Goal: Task Accomplishment & Management: Manage account settings

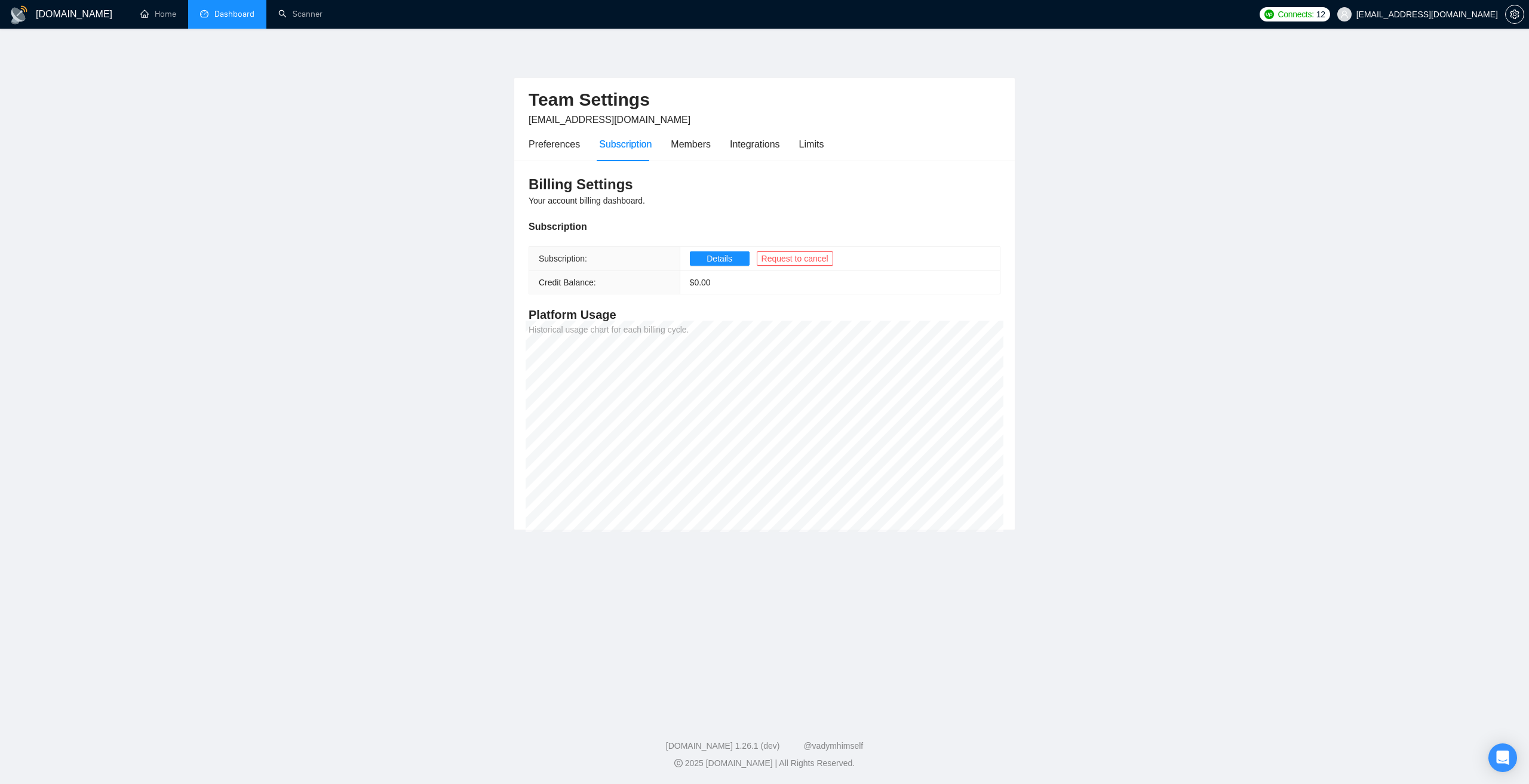
click at [244, 19] on link "Dashboard" at bounding box center [227, 14] width 54 height 10
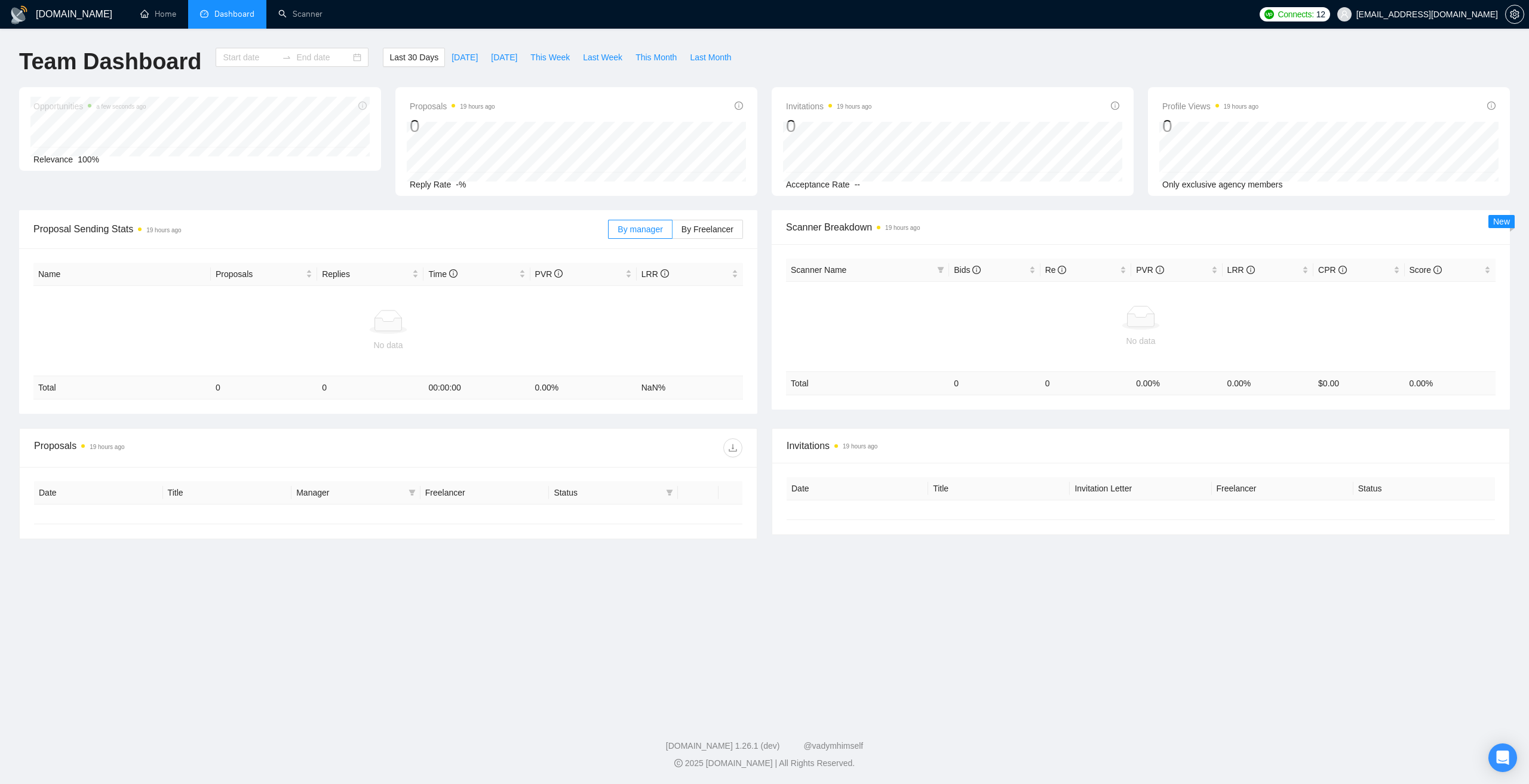
type input "[DATE]"
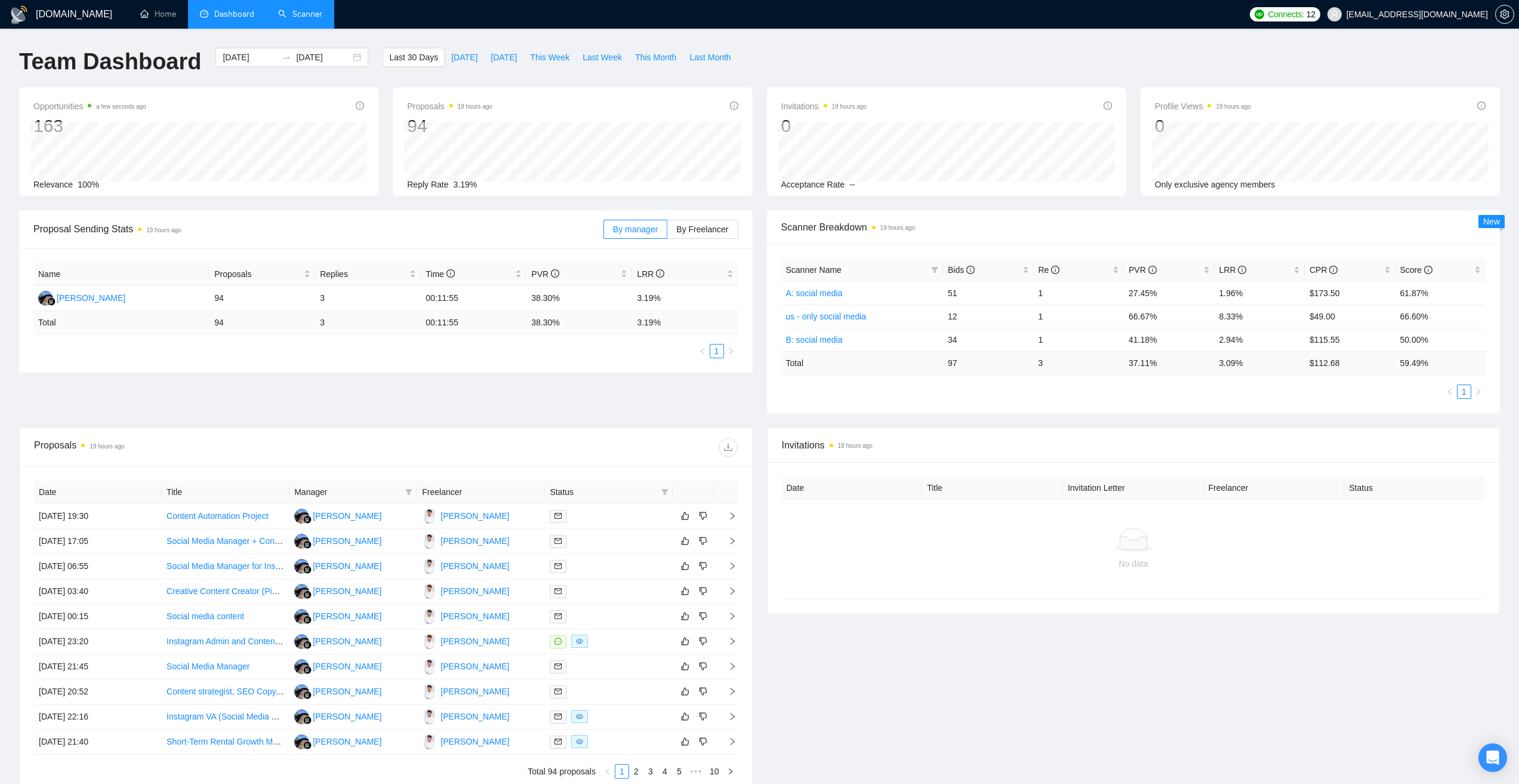
click at [306, 16] on link "Scanner" at bounding box center [300, 14] width 44 height 10
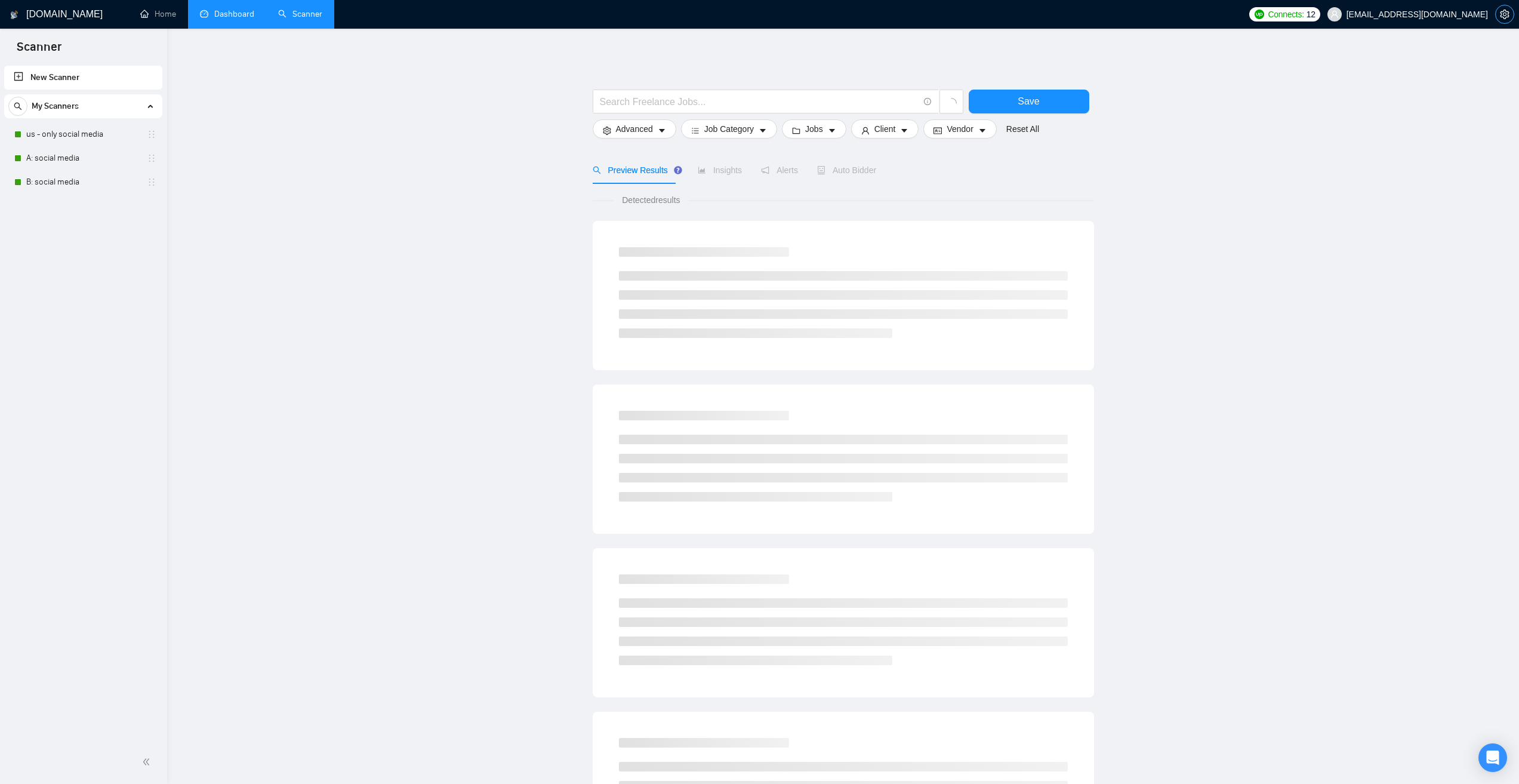
click at [1511, 15] on span "setting" at bounding box center [1504, 14] width 18 height 9
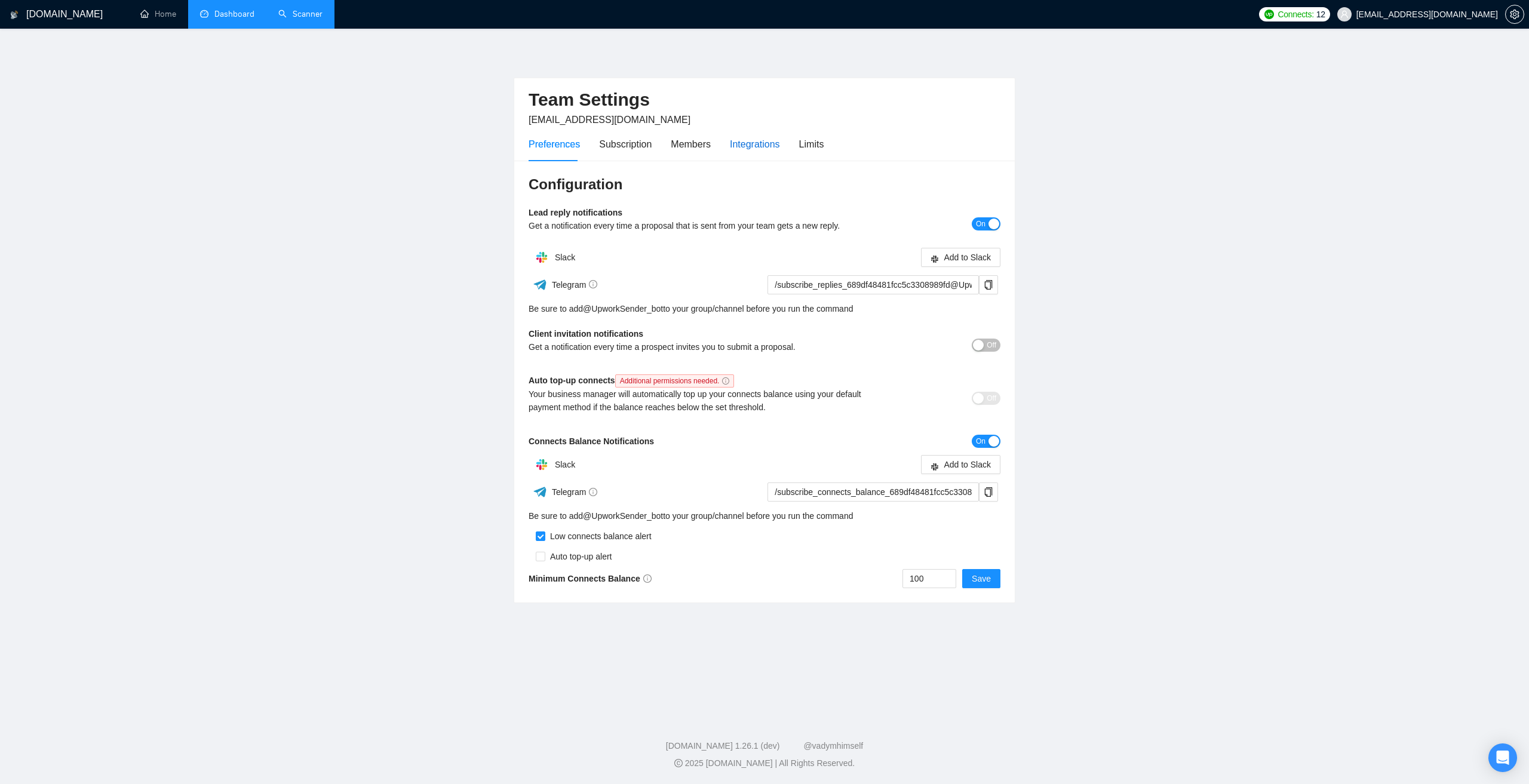
click at [753, 149] on div "Integrations" at bounding box center [755, 144] width 50 height 15
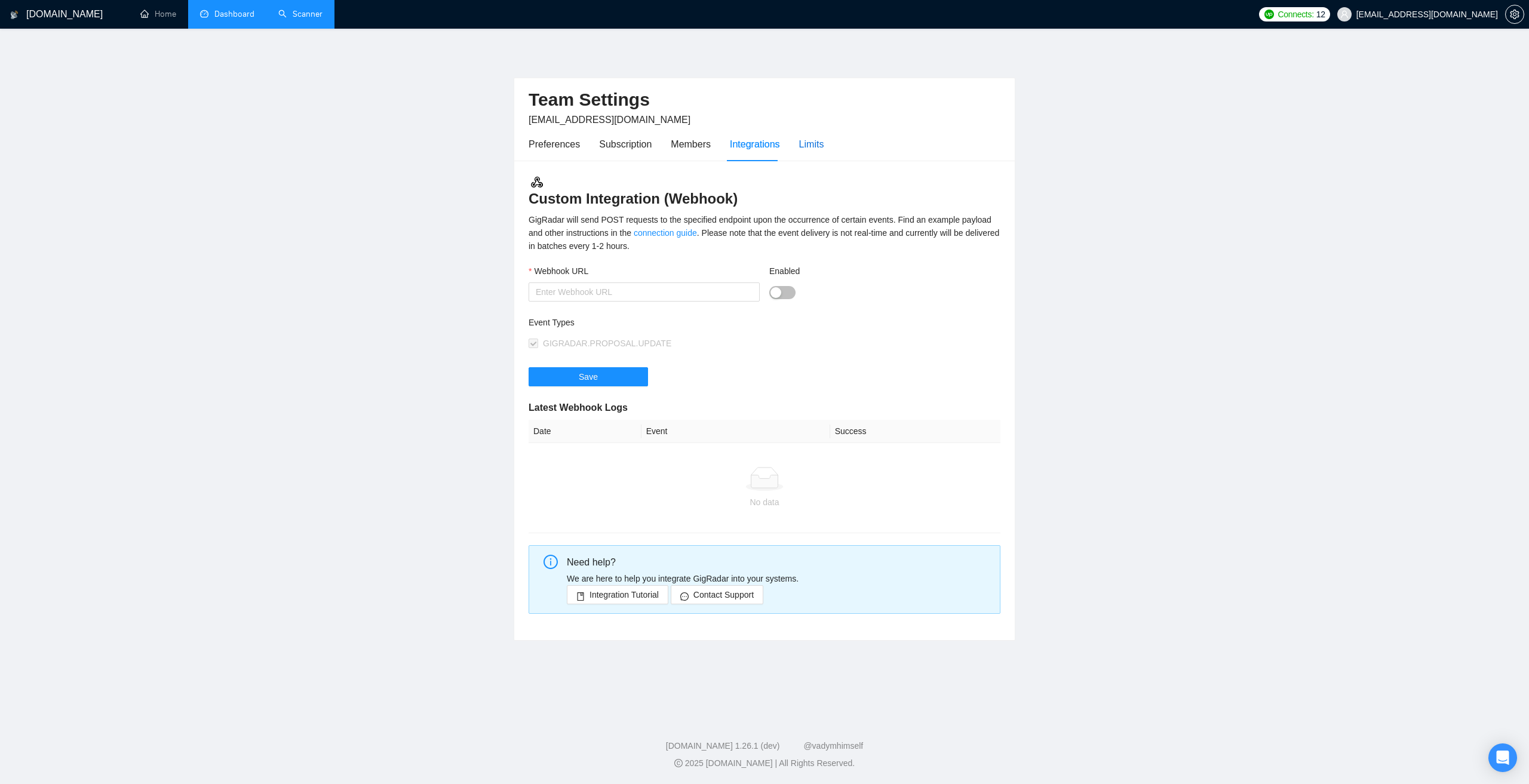
click at [812, 148] on div "Limits" at bounding box center [812, 144] width 25 height 15
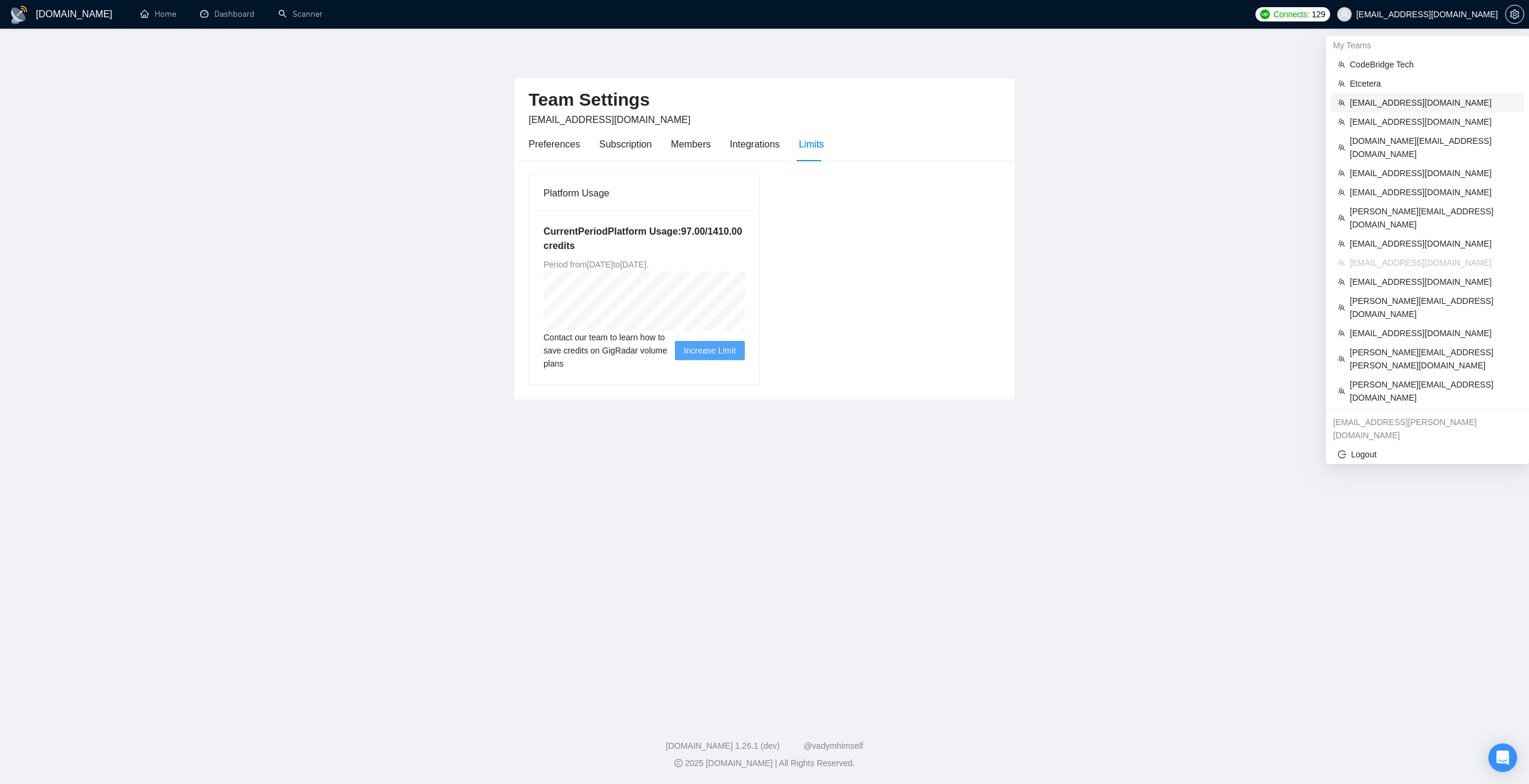
click at [1404, 106] on span "[EMAIL_ADDRESS][DOMAIN_NAME]" at bounding box center [1433, 103] width 167 height 13
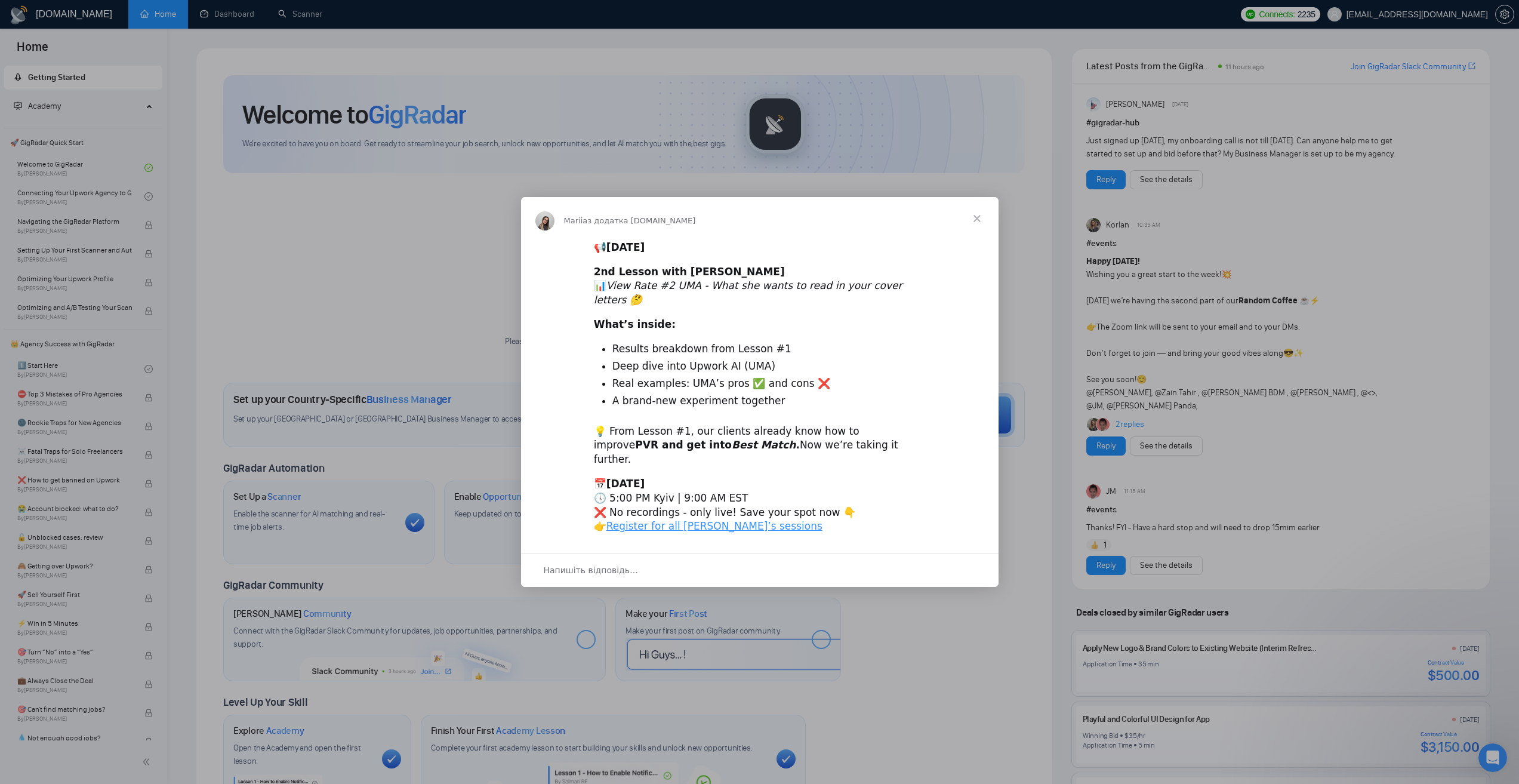
click at [985, 233] on span "Закрити" at bounding box center [977, 218] width 43 height 43
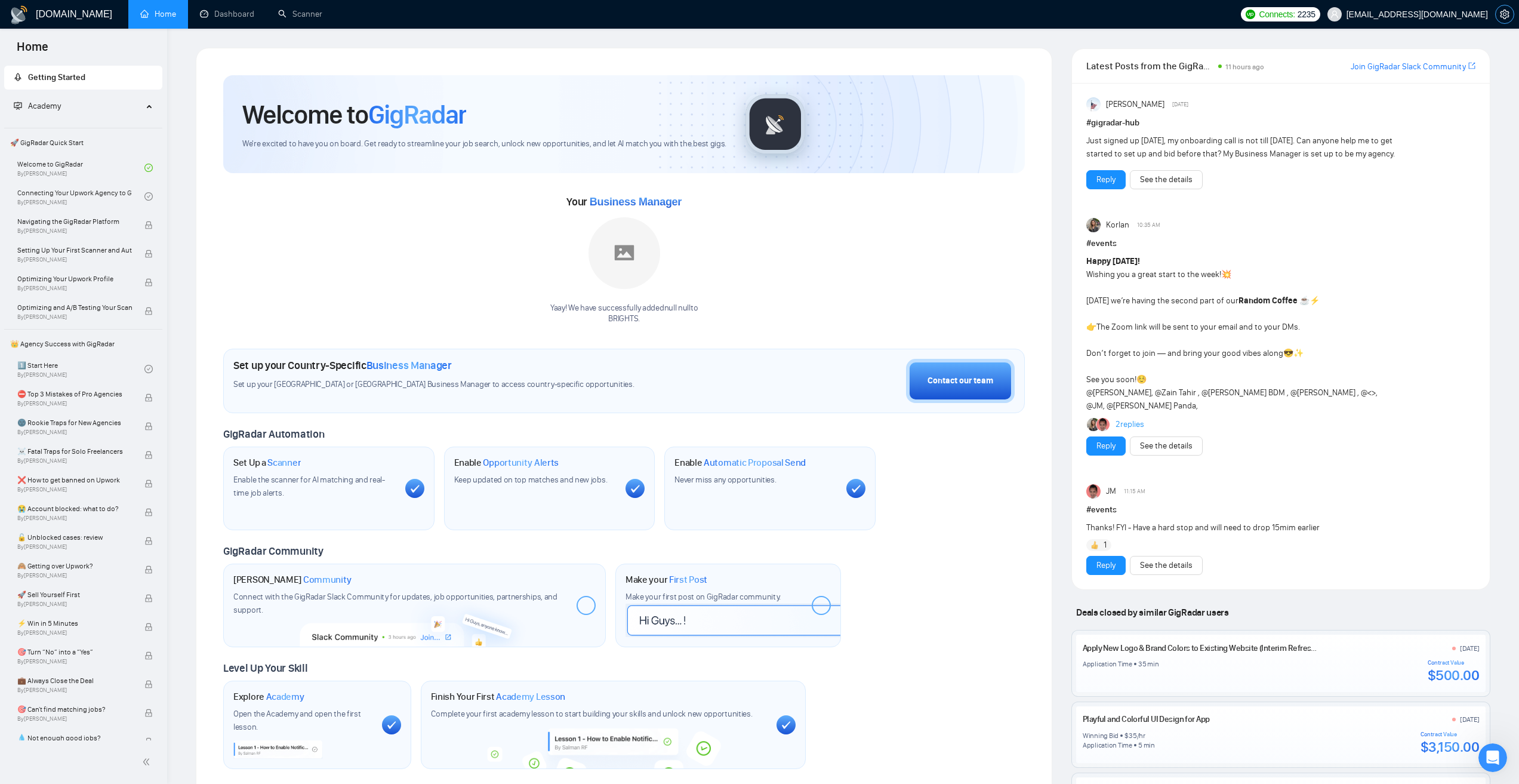
click at [1502, 16] on icon "setting" at bounding box center [1505, 14] width 9 height 9
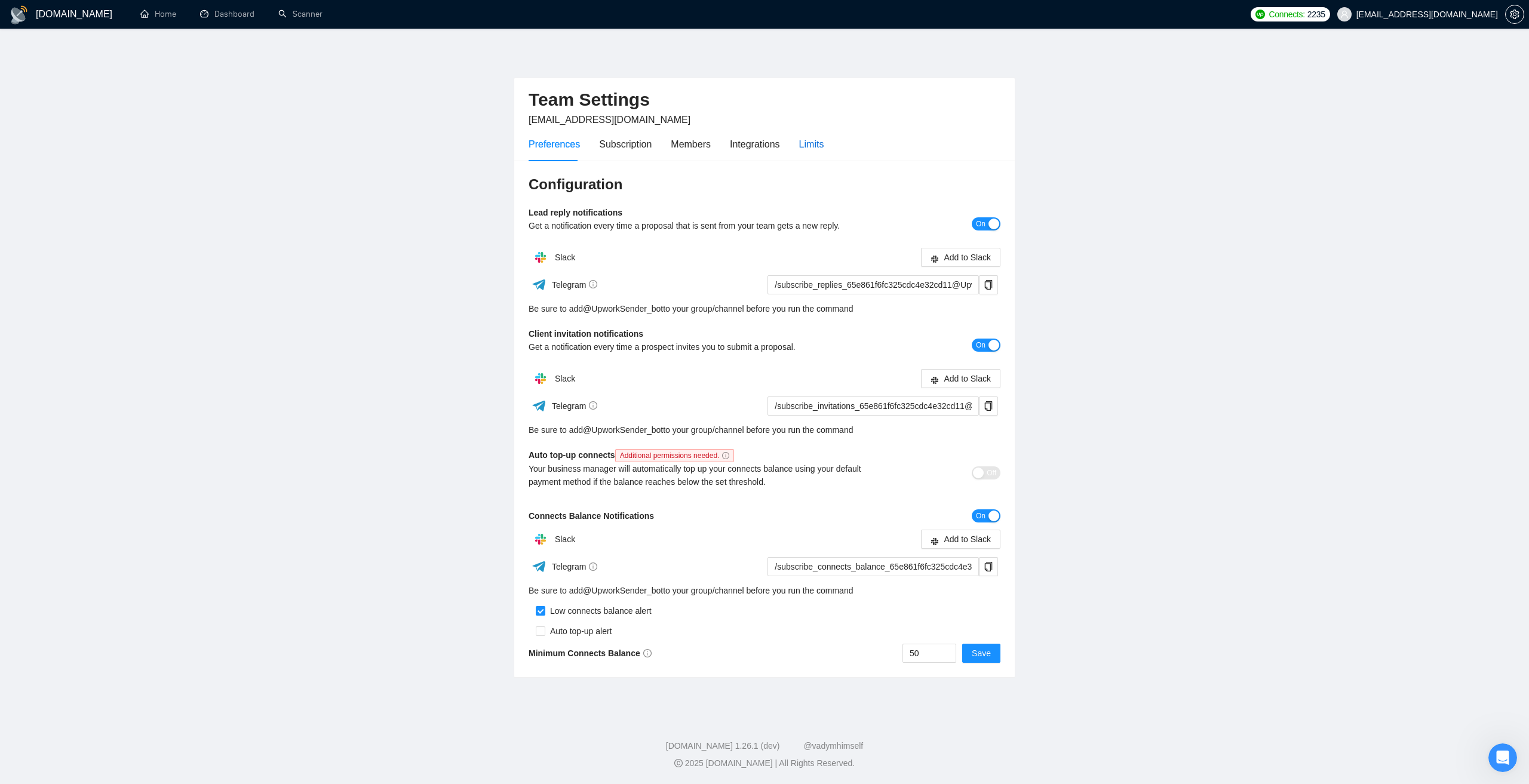
click at [811, 151] on div "Limits" at bounding box center [812, 144] width 25 height 15
